Goal: Information Seeking & Learning: Check status

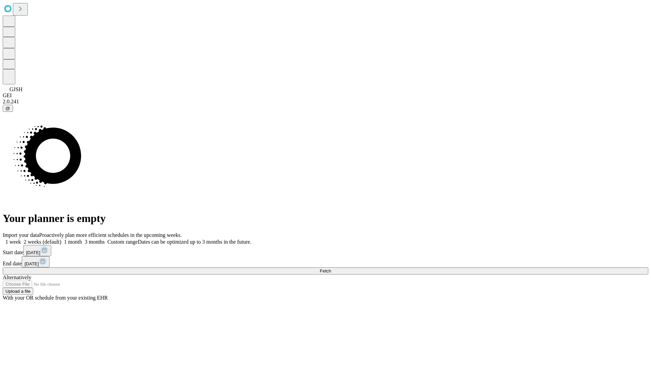
click at [331, 268] on span "Fetch" at bounding box center [325, 270] width 11 height 5
